Goal: Task Accomplishment & Management: Manage account settings

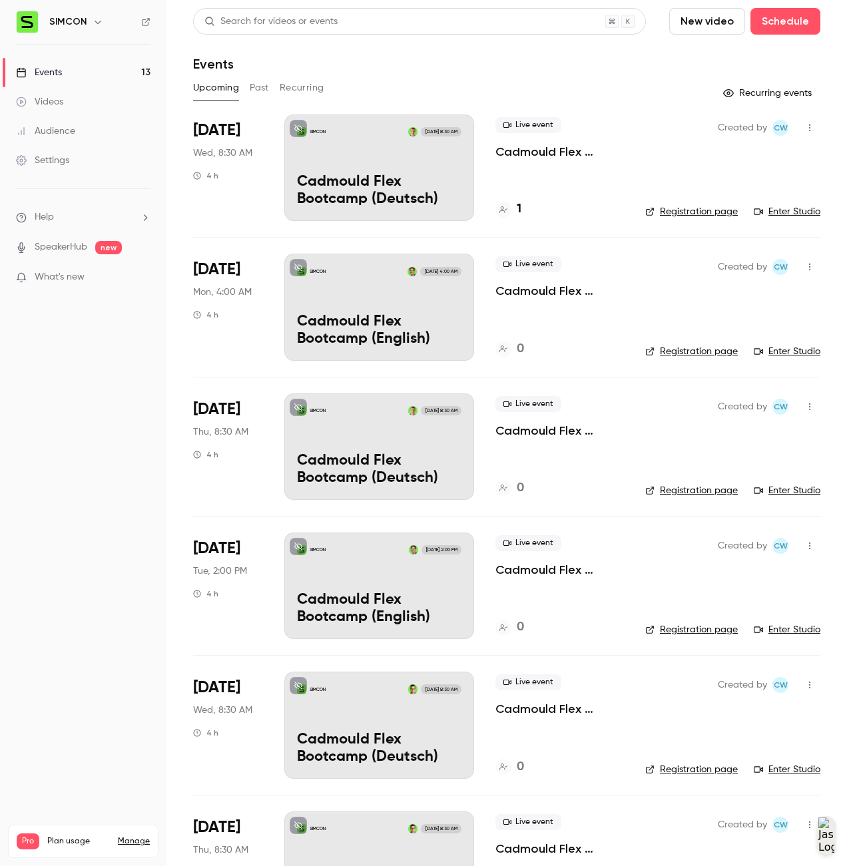
click at [720, 212] on link "Registration page" at bounding box center [691, 211] width 93 height 13
click at [407, 182] on p "Cadmould Flex Bootcamp (Deutsch)" at bounding box center [379, 191] width 164 height 35
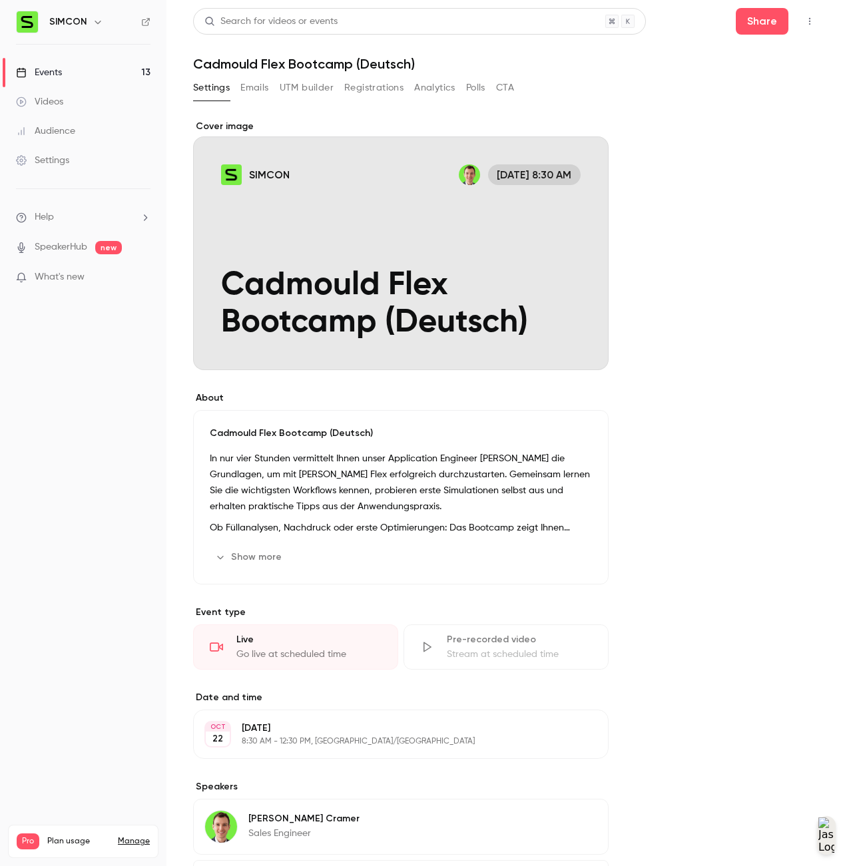
click at [348, 77] on div "Search for videos or events Share Cadmould Flex Bootcamp (Deutsch) Settings Ema…" at bounding box center [506, 498] width 627 height 981
click at [363, 90] on button "Registrations" at bounding box center [373, 87] width 59 height 21
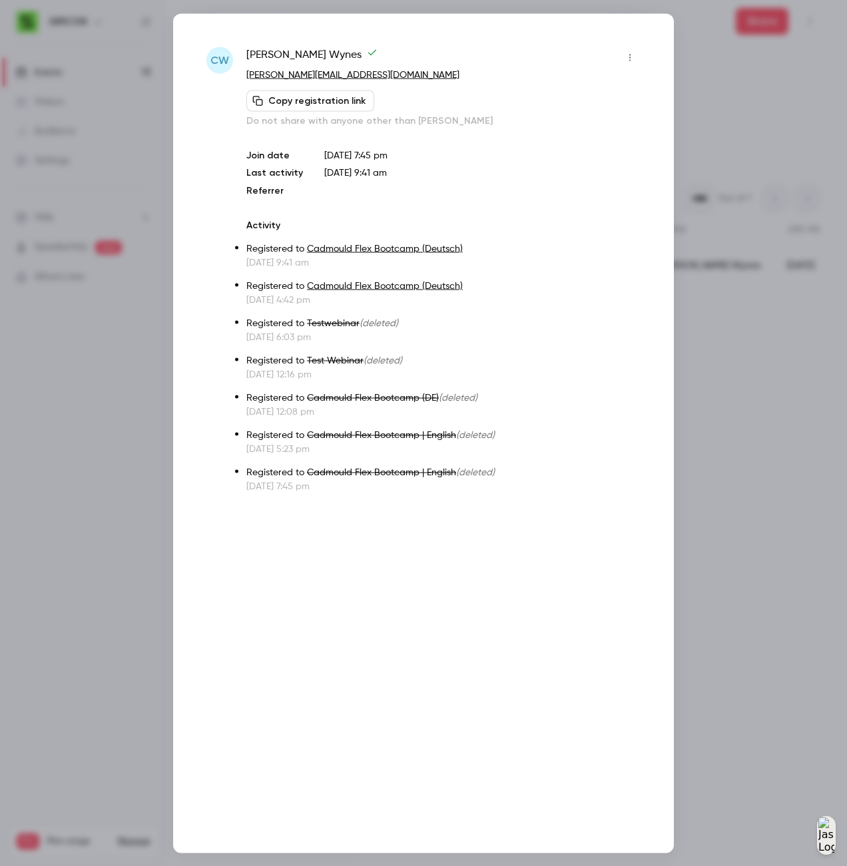
click at [626, 56] on icon "button" at bounding box center [629, 57] width 11 height 9
click at [615, 126] on div "Remove registration" at bounding box center [578, 125] width 101 height 13
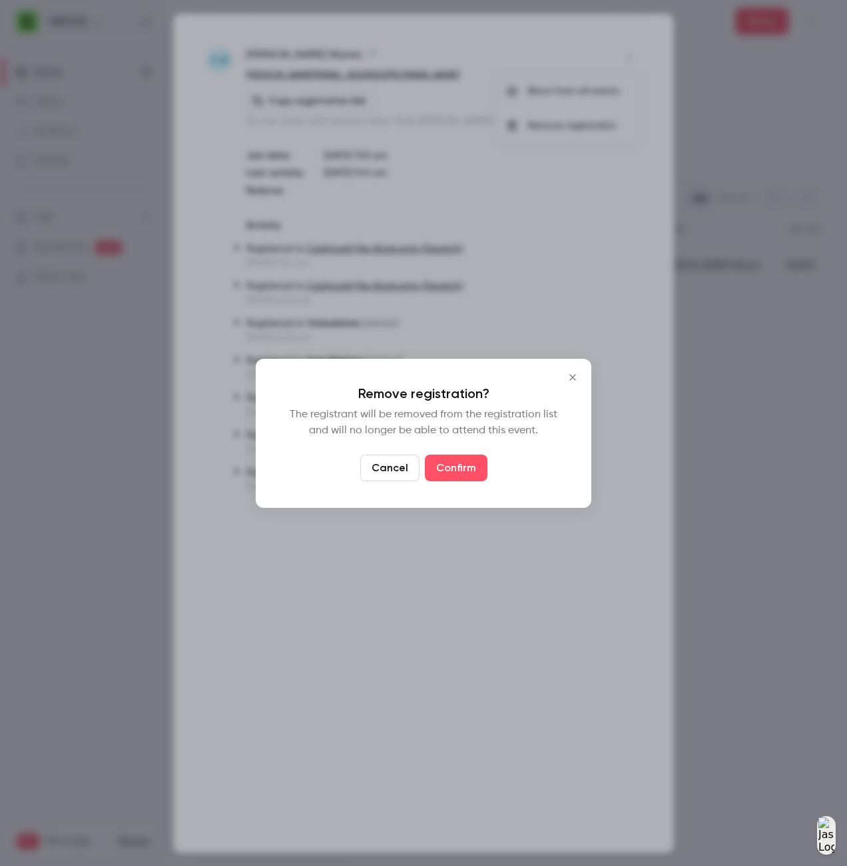
click at [456, 466] on button "Confirm" at bounding box center [456, 468] width 63 height 27
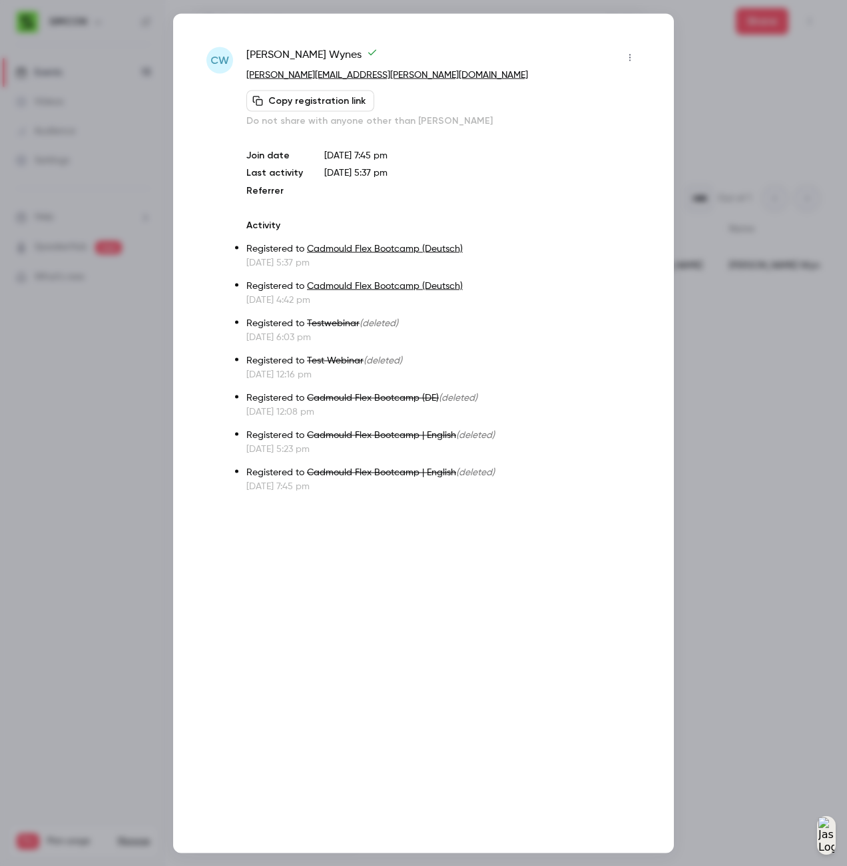
click at [632, 57] on icon "button" at bounding box center [629, 57] width 11 height 9
click at [552, 128] on div "Remove registration" at bounding box center [578, 125] width 101 height 13
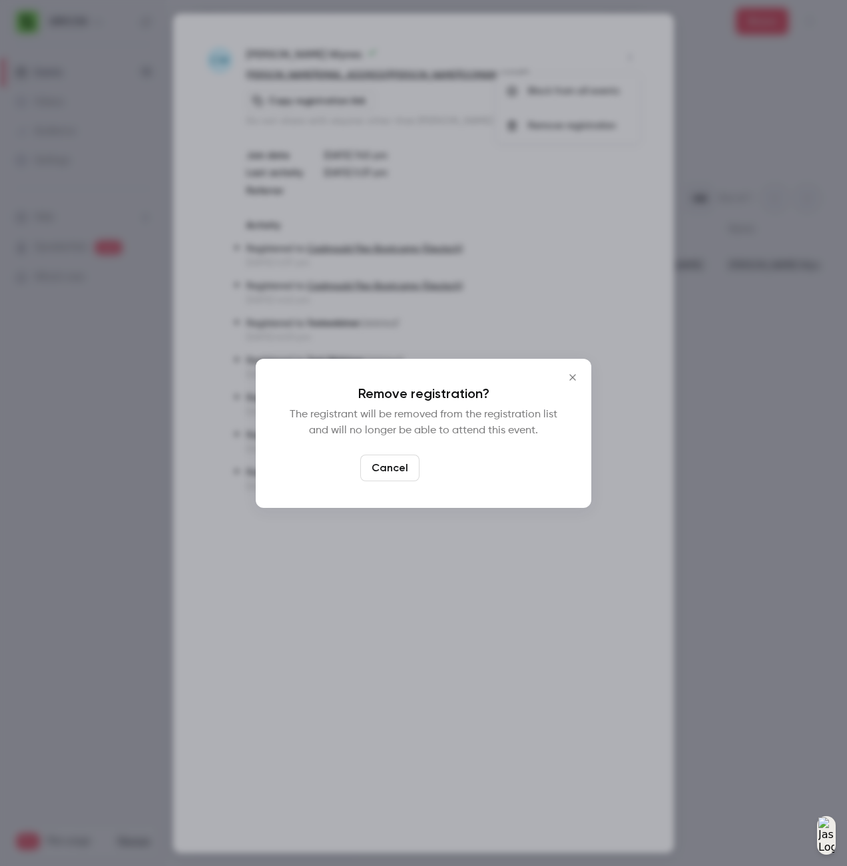
click at [453, 472] on button "Confirm" at bounding box center [456, 468] width 63 height 27
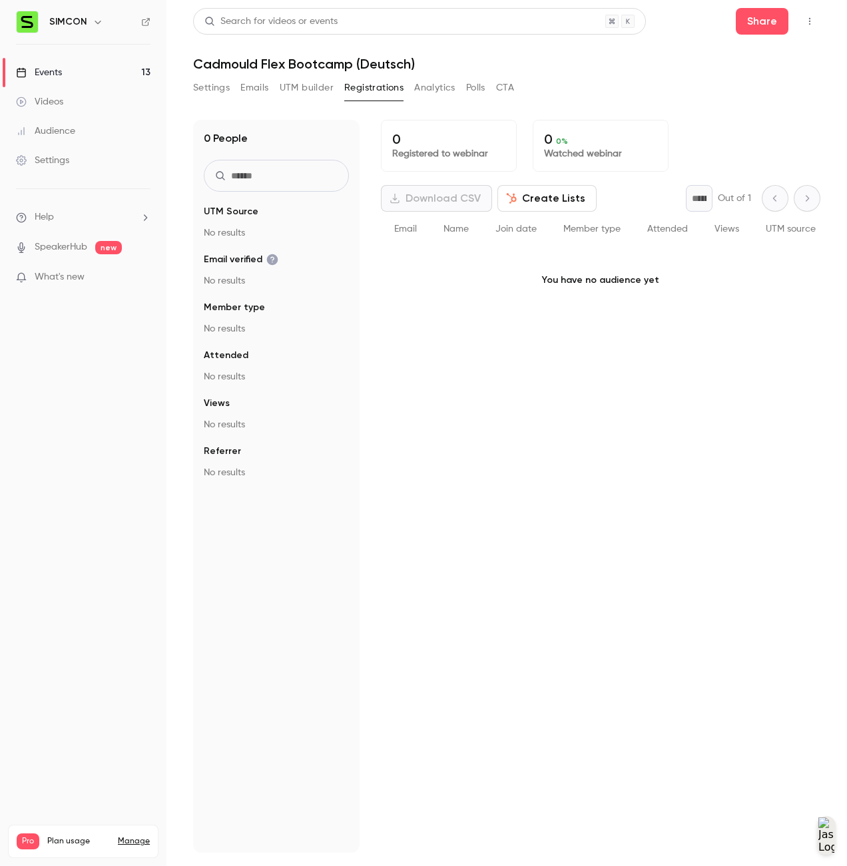
click at [527, 476] on div "0 Registered to webinar 0 0 % Watched webinar Download CSV Create Lists * Out o…" at bounding box center [600, 486] width 439 height 733
